Goal: Use online tool/utility: Utilize a website feature to perform a specific function

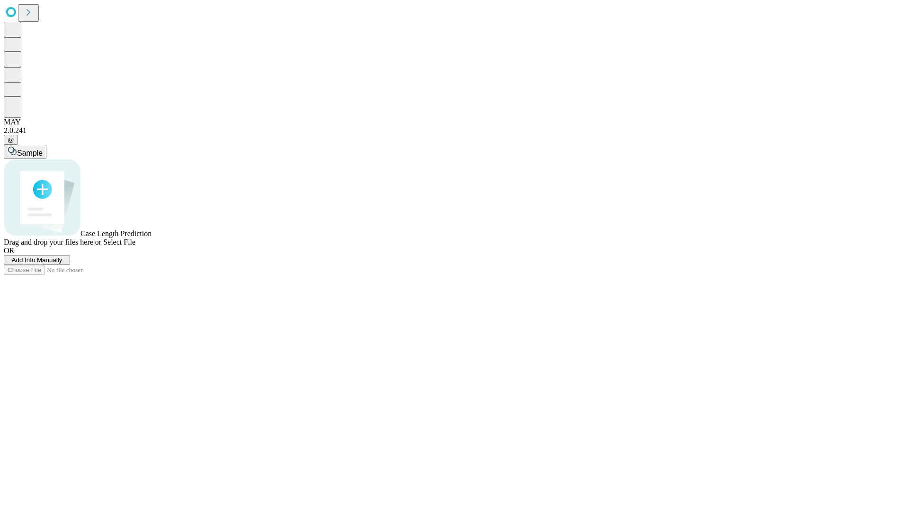
click at [135, 246] on span "Select File" at bounding box center [119, 242] width 32 height 8
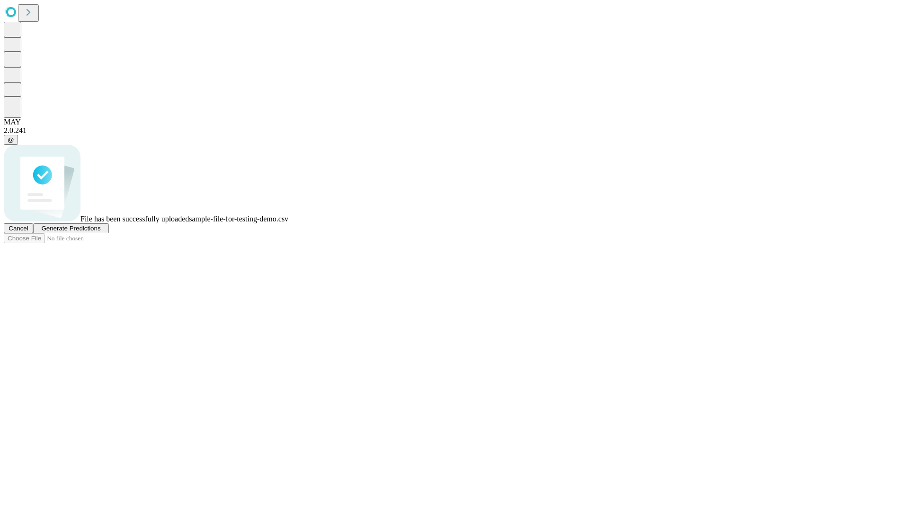
click at [100, 232] on span "Generate Predictions" at bounding box center [70, 228] width 59 height 7
